Goal: Task Accomplishment & Management: Manage account settings

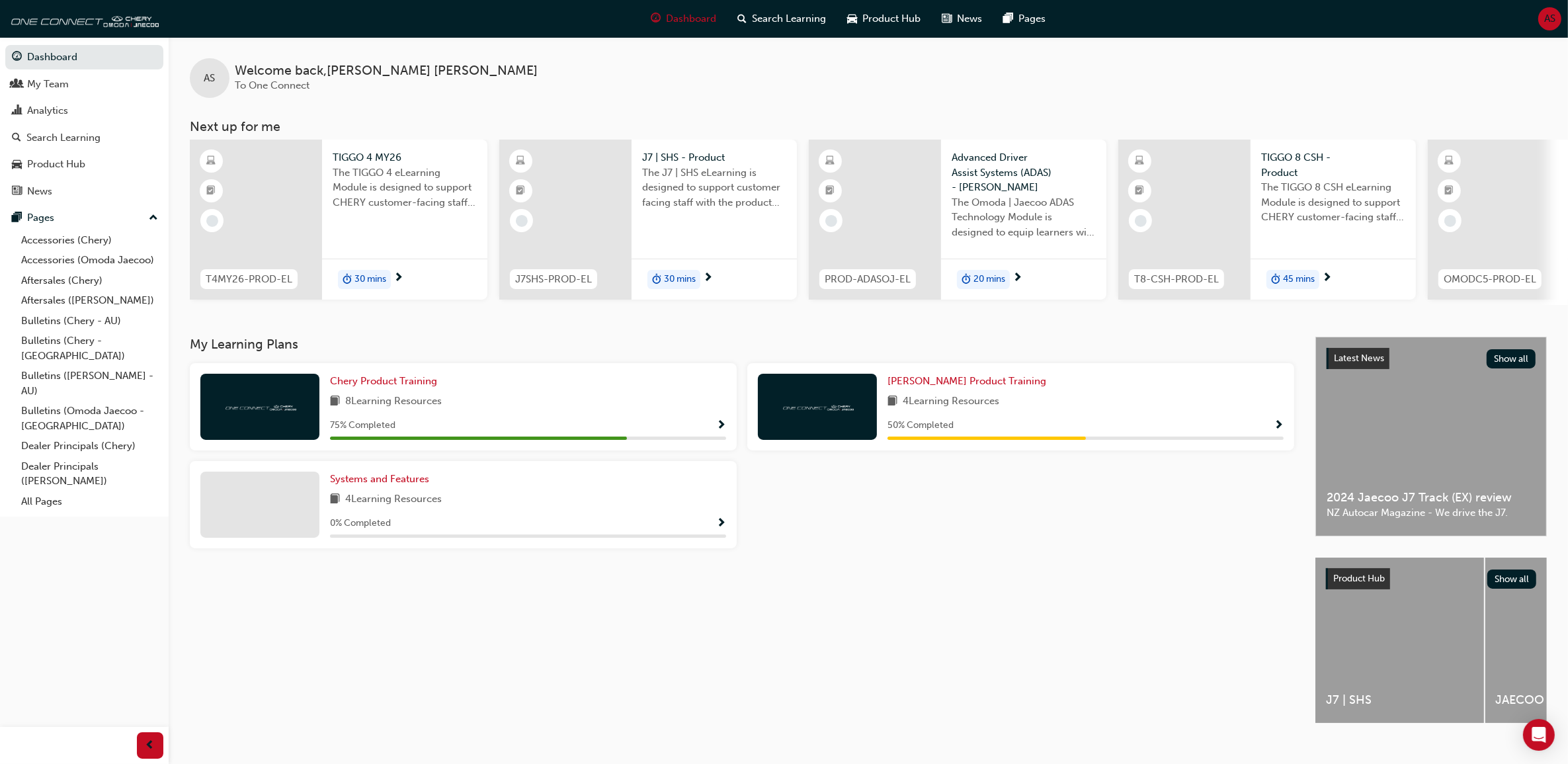
click at [1545, 22] on span "AS" at bounding box center [1549, 19] width 11 height 16
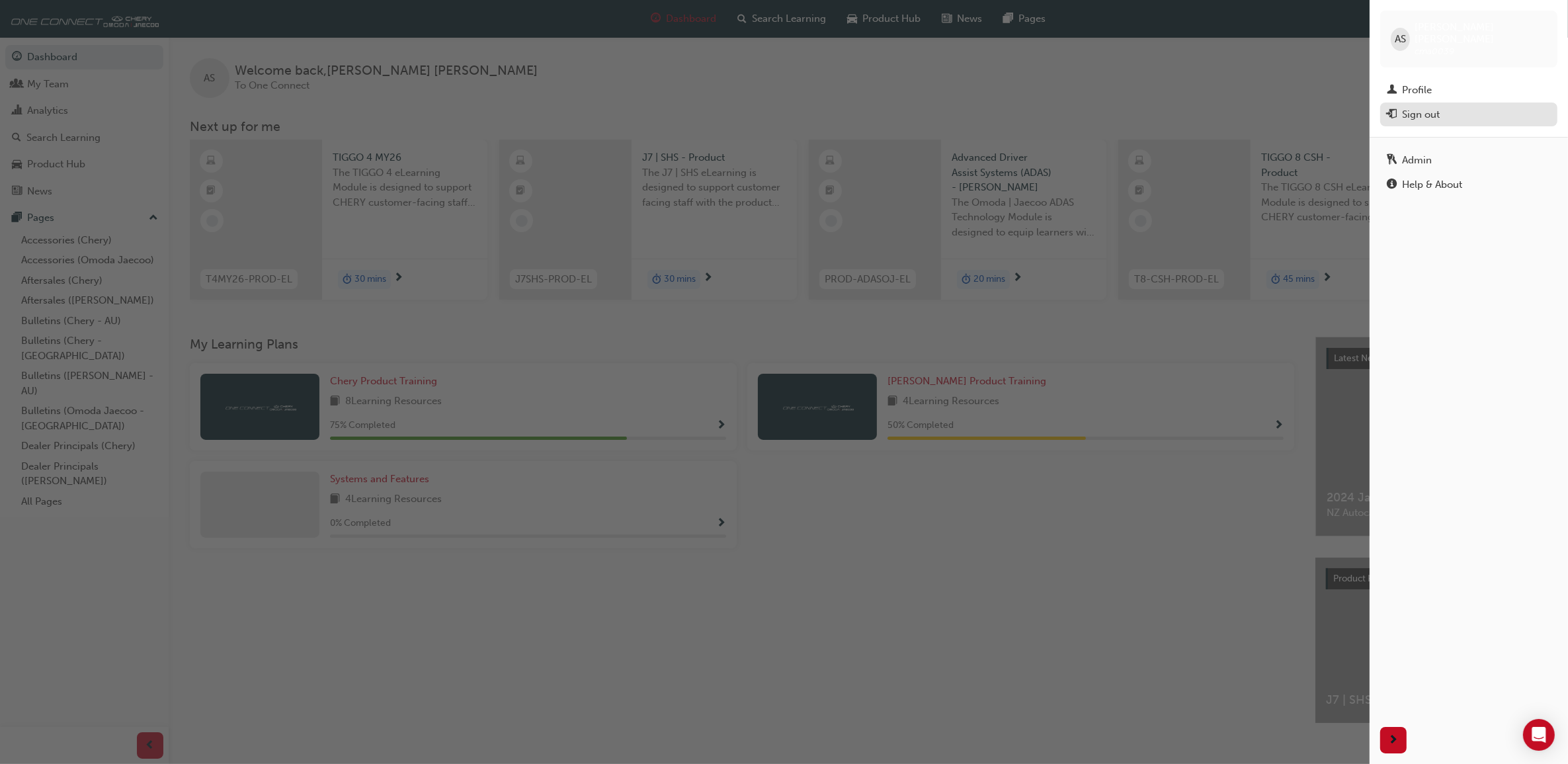
click at [1439, 107] on div "Sign out" at bounding box center [1421, 115] width 37 height 16
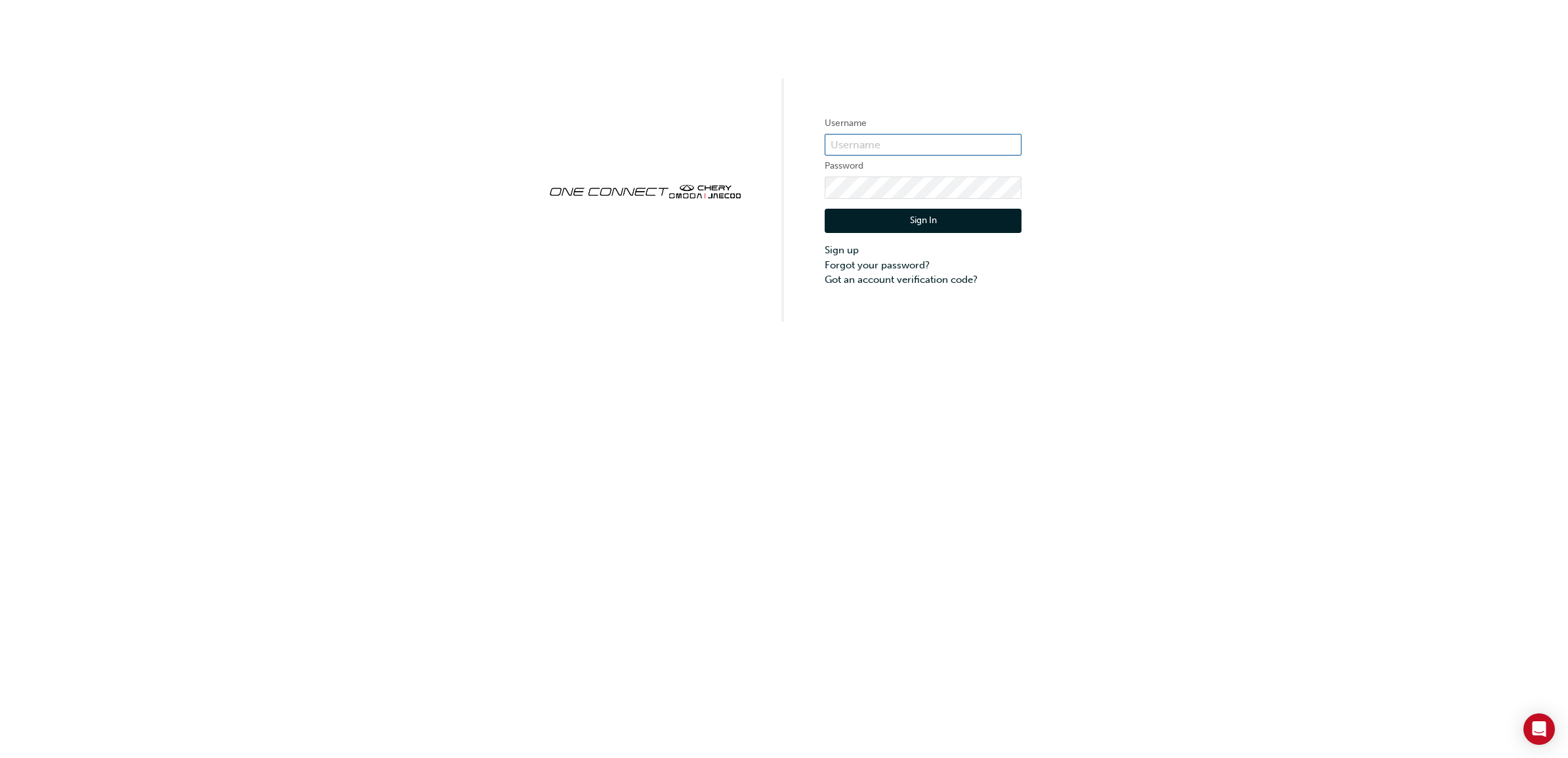
type input "cma0039"
click at [938, 219] on button "Sign In" at bounding box center [923, 221] width 197 height 25
